Goal: Task Accomplishment & Management: Use online tool/utility

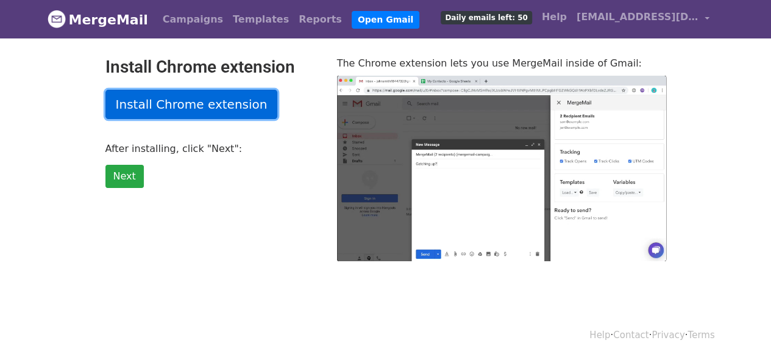
click at [169, 101] on link "Install Chrome extension" at bounding box center [191, 104] width 173 height 29
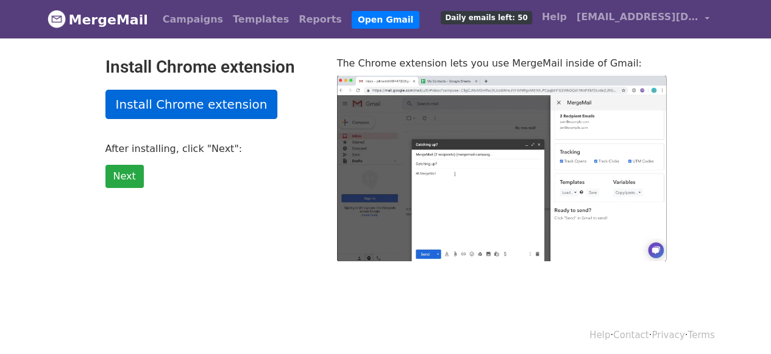
type input "15.37"
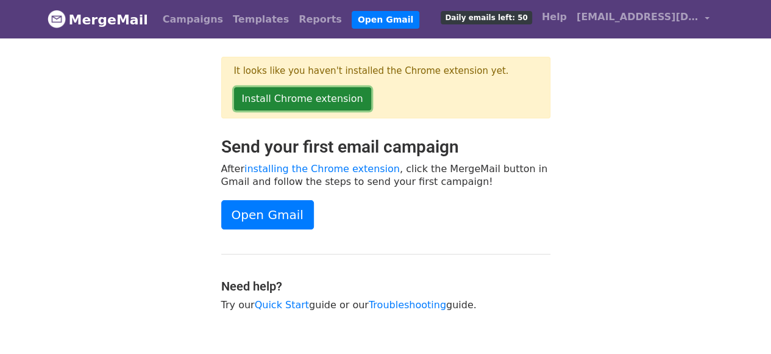
click at [287, 101] on link "Install Chrome extension" at bounding box center [302, 98] width 137 height 23
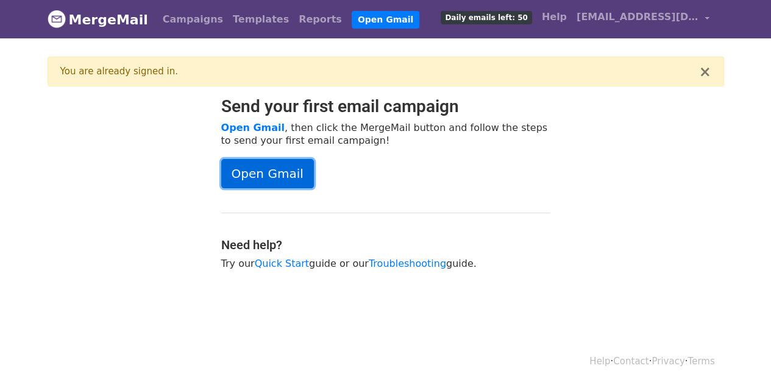
click at [266, 170] on link "Open Gmail" at bounding box center [267, 173] width 93 height 29
